Goal: Task Accomplishment & Management: Use online tool/utility

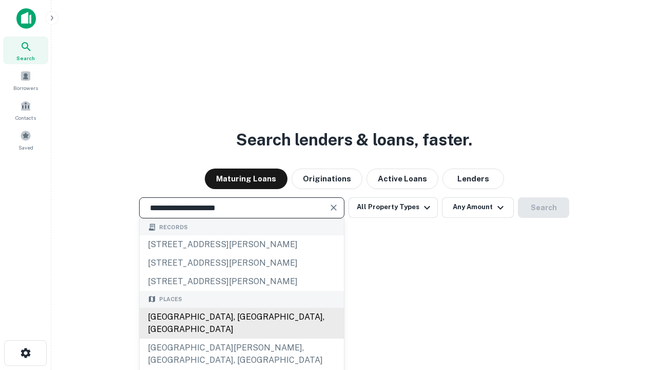
click at [241, 338] on div "[GEOGRAPHIC_DATA], [GEOGRAPHIC_DATA], [GEOGRAPHIC_DATA]" at bounding box center [242, 323] width 204 height 31
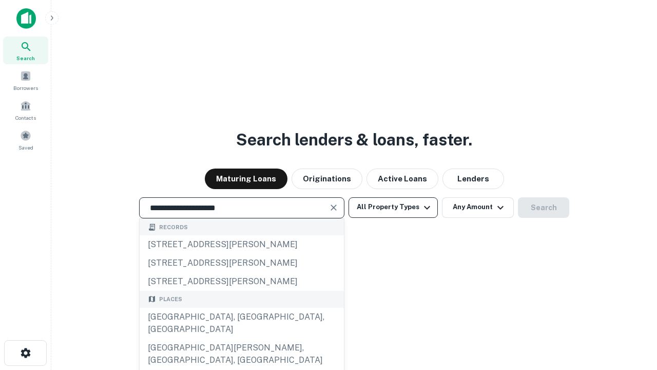
type input "**********"
click at [393, 207] on button "All Property Types" at bounding box center [393, 207] width 89 height 21
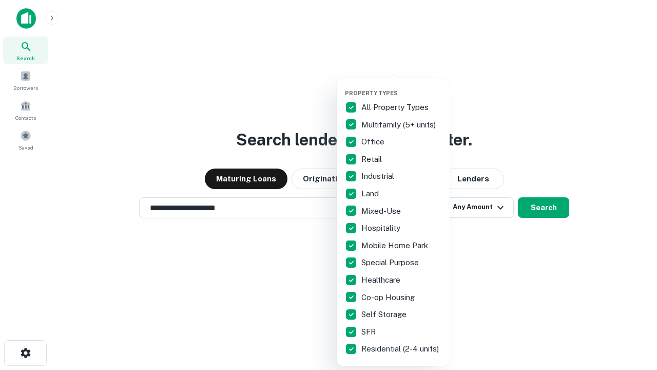
click at [402, 86] on button "button" at bounding box center [401, 86] width 113 height 1
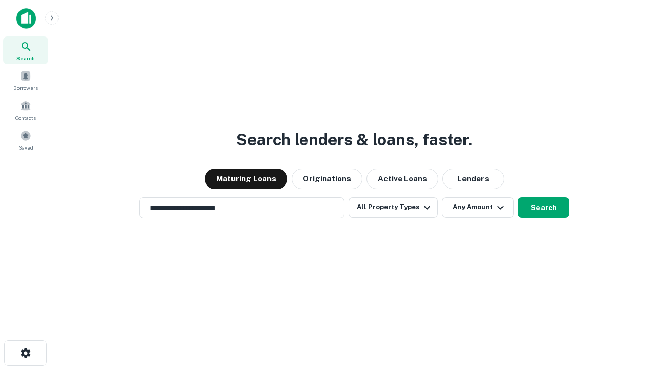
scroll to position [6, 124]
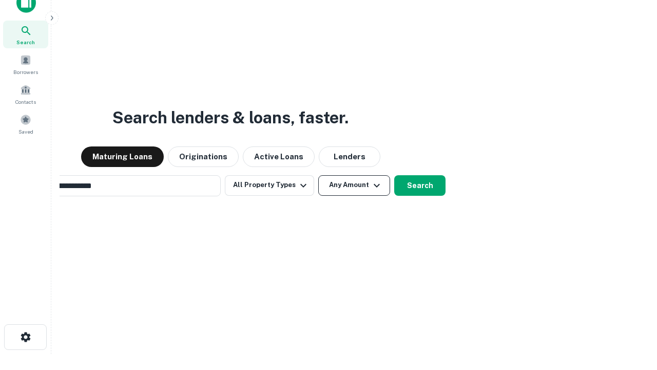
click at [318, 175] on button "Any Amount" at bounding box center [354, 185] width 72 height 21
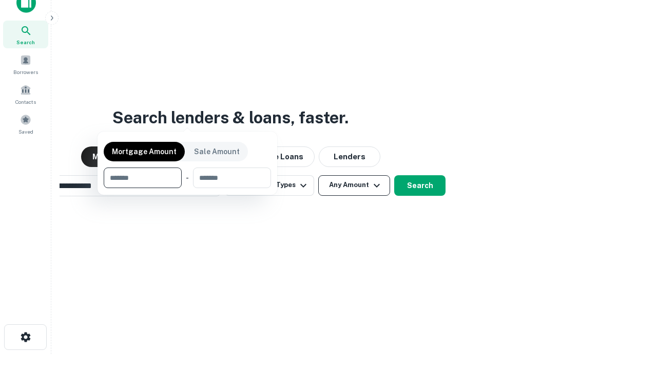
scroll to position [74, 291]
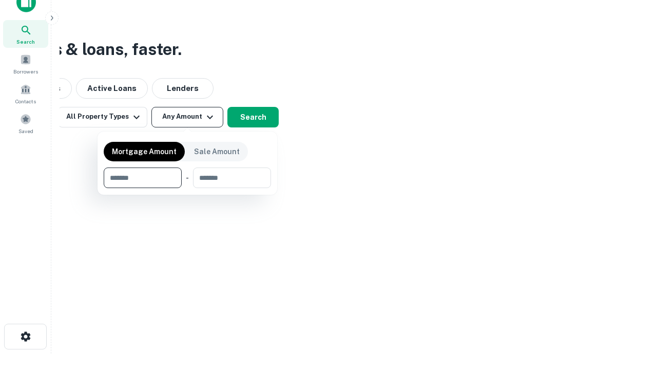
type input "*******"
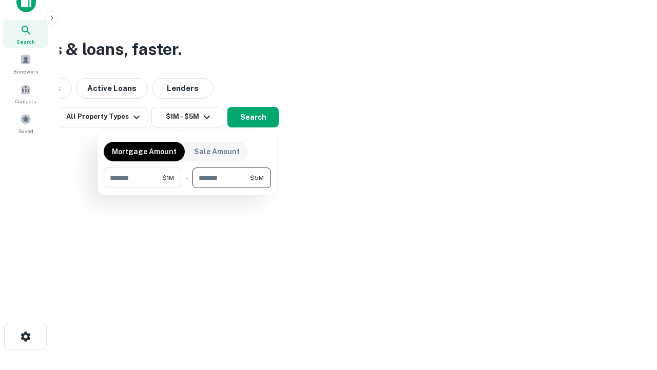
type input "*******"
click at [187, 188] on button "button" at bounding box center [187, 188] width 167 height 1
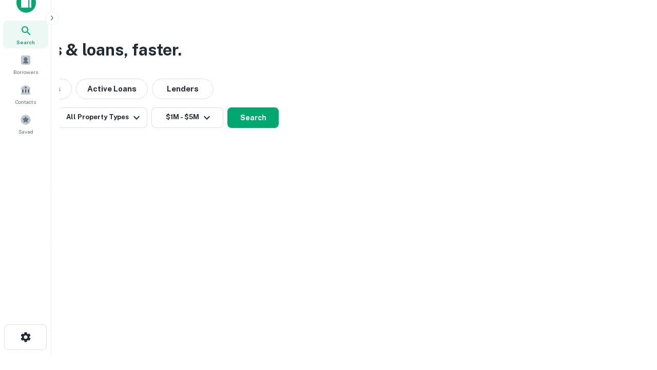
scroll to position [6, 190]
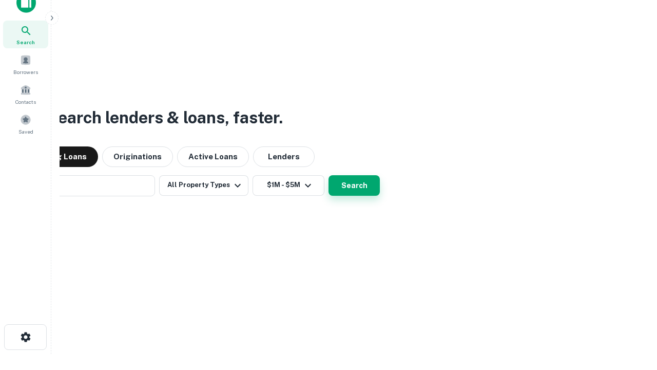
click at [329, 175] on button "Search" at bounding box center [354, 185] width 51 height 21
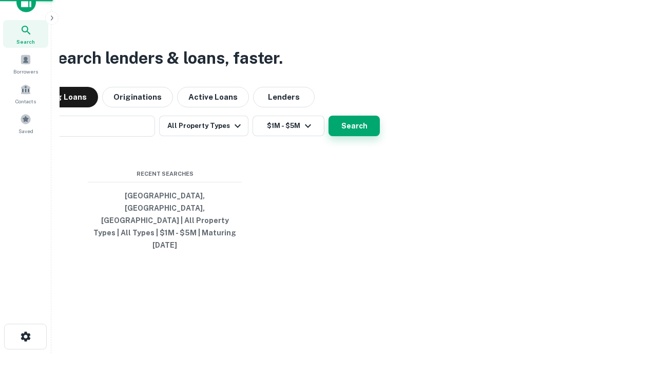
scroll to position [27, 291]
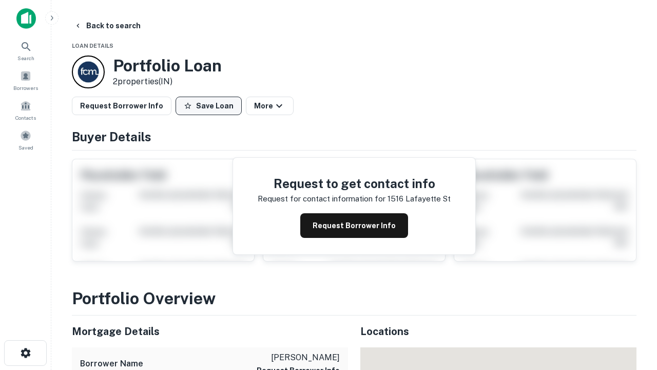
click at [209, 106] on button "Save Loan" at bounding box center [209, 106] width 66 height 18
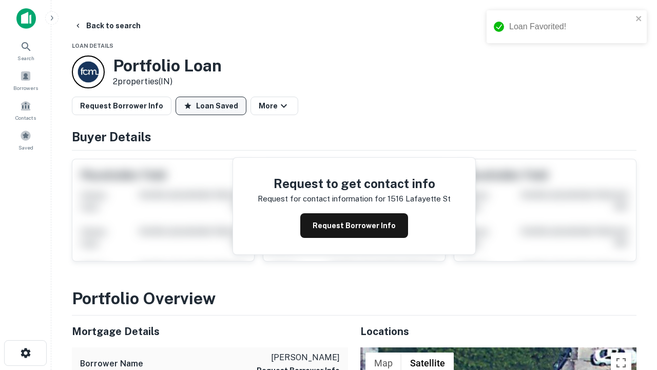
click at [211, 106] on button "Loan Saved" at bounding box center [211, 106] width 71 height 18
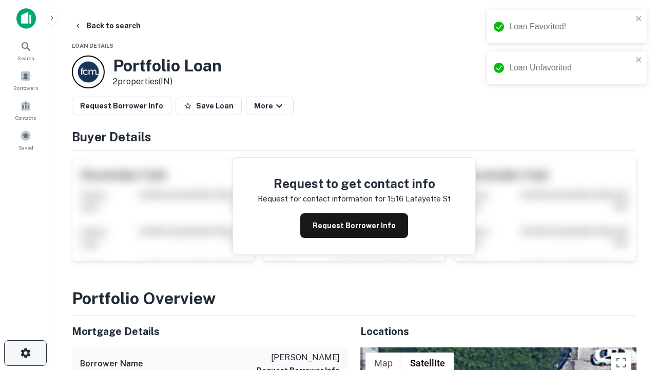
click at [25, 353] on icon "button" at bounding box center [26, 353] width 12 height 12
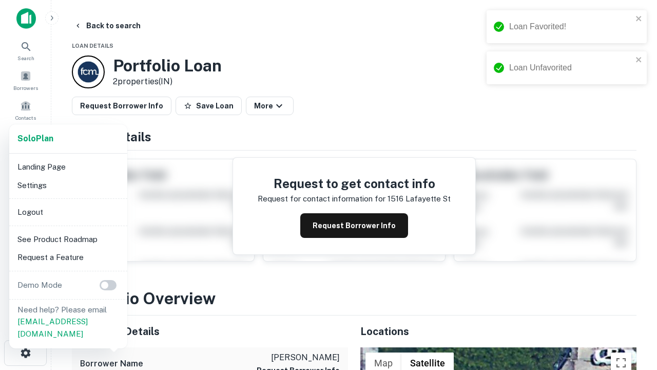
click at [68, 212] on li "Logout" at bounding box center [68, 212] width 110 height 18
